Goal: Task Accomplishment & Management: Manage account settings

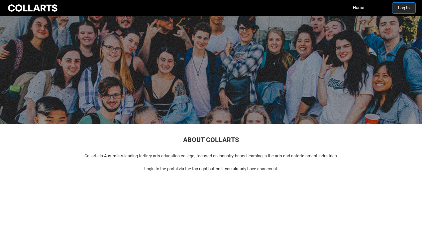
click at [406, 10] on button "Log In" at bounding box center [403, 8] width 23 height 11
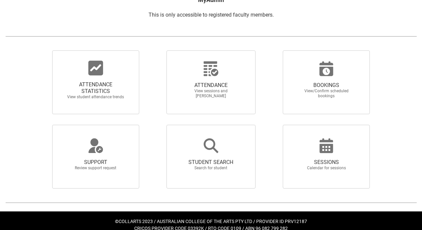
scroll to position [135, 0]
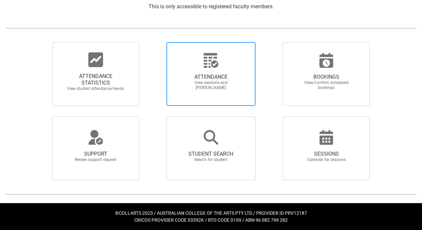
click at [215, 81] on span "View sessions and [PERSON_NAME]" at bounding box center [211, 85] width 58 height 10
click at [155, 42] on input "ATTENDANCE View sessions and [PERSON_NAME]" at bounding box center [155, 42] width 0 height 0
radio input "true"
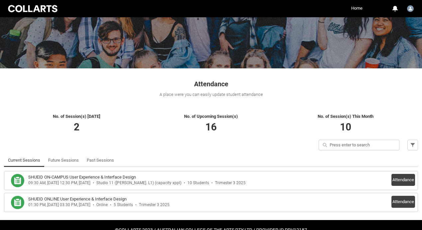
scroll to position [72, 0]
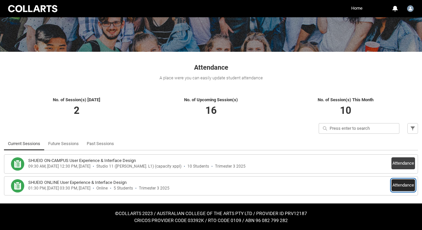
click at [400, 184] on button "Attendance" at bounding box center [403, 185] width 24 height 12
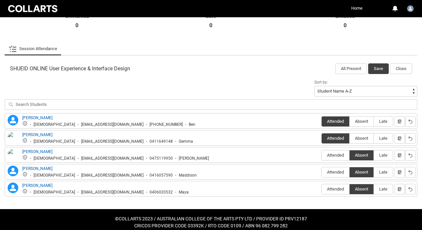
scroll to position [181, 0]
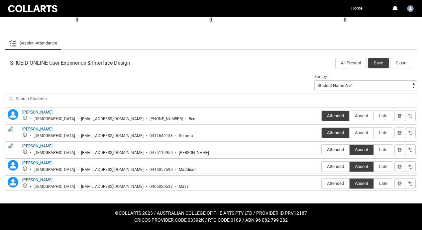
click at [337, 152] on label "Attended" at bounding box center [335, 150] width 28 height 10
click at [321, 150] on input "Attended" at bounding box center [321, 149] width 0 height 0
type lightning-radio-group "Attended"
radio input "true"
click at [359, 115] on span "Absent" at bounding box center [361, 115] width 24 height 5
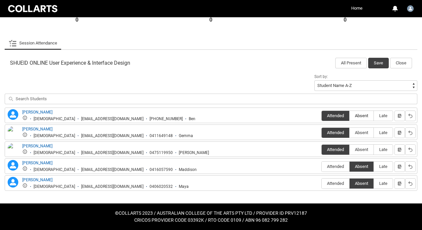
click at [349, 116] on input "Absent" at bounding box center [349, 116] width 0 height 0
type lightning-radio-group "Absent"
radio input "true"
click at [373, 64] on button "Save" at bounding box center [378, 63] width 21 height 11
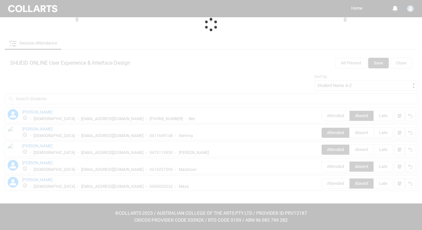
scroll to position [72, 0]
